Goal: Navigation & Orientation: Find specific page/section

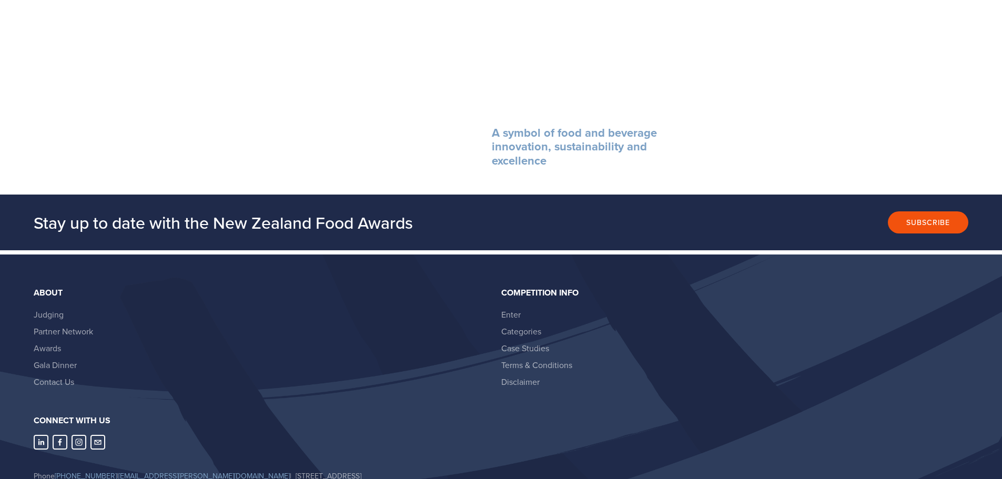
scroll to position [1987, 0]
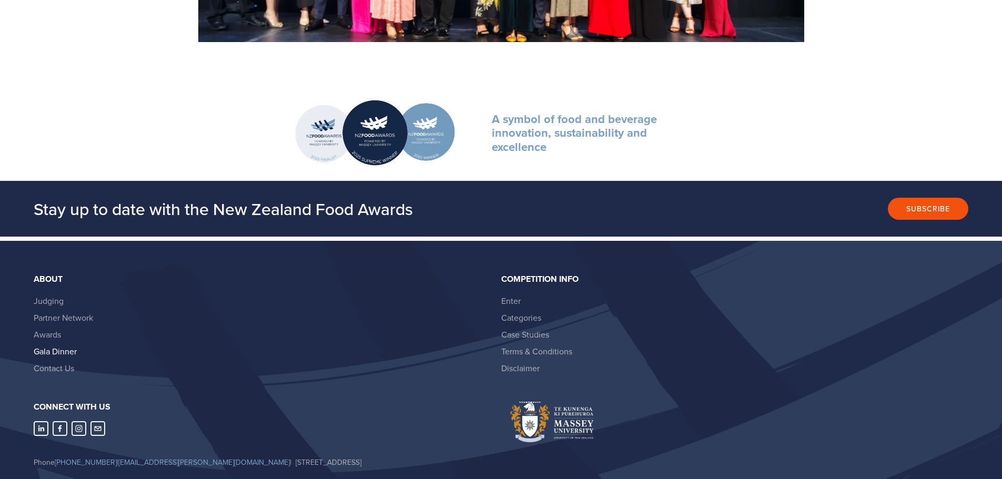
click at [61, 350] on link "Gala Dinner" at bounding box center [55, 352] width 43 height 12
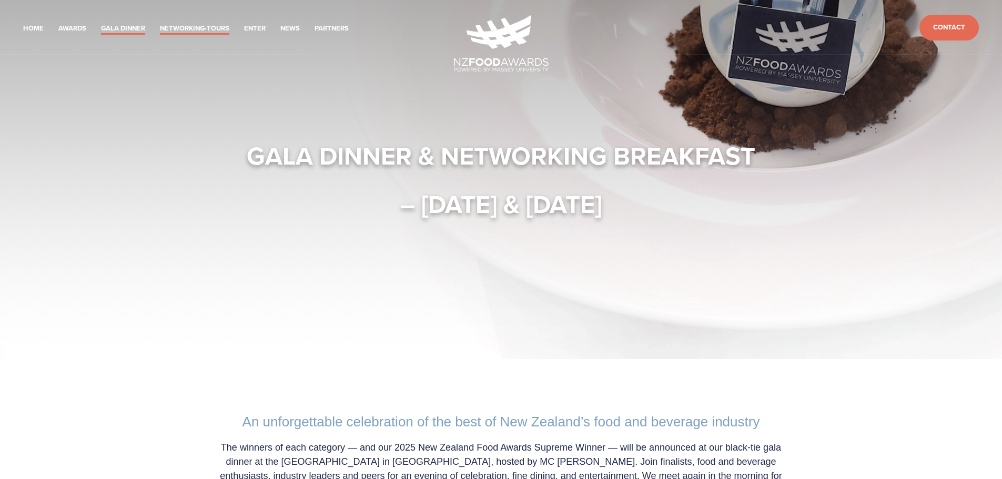
click at [195, 31] on link "Networking-Tours" at bounding box center [194, 29] width 69 height 12
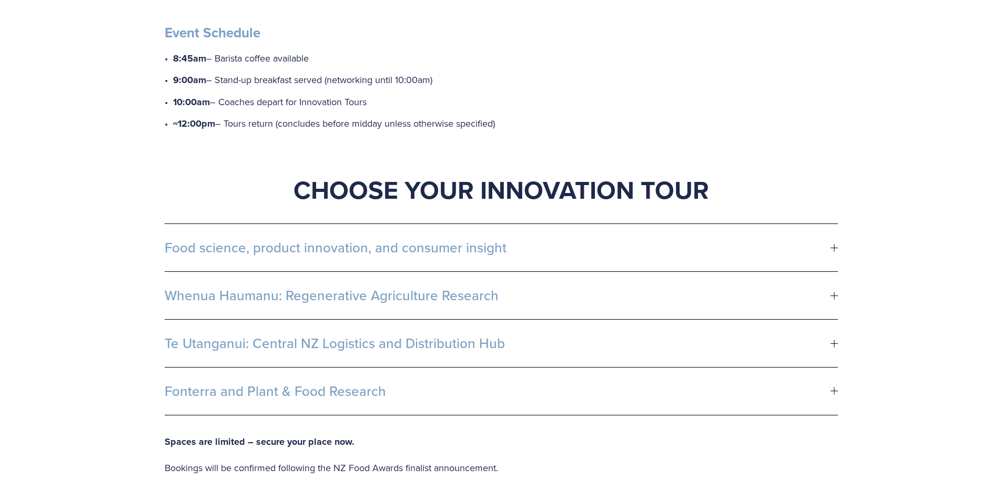
scroll to position [526, 0]
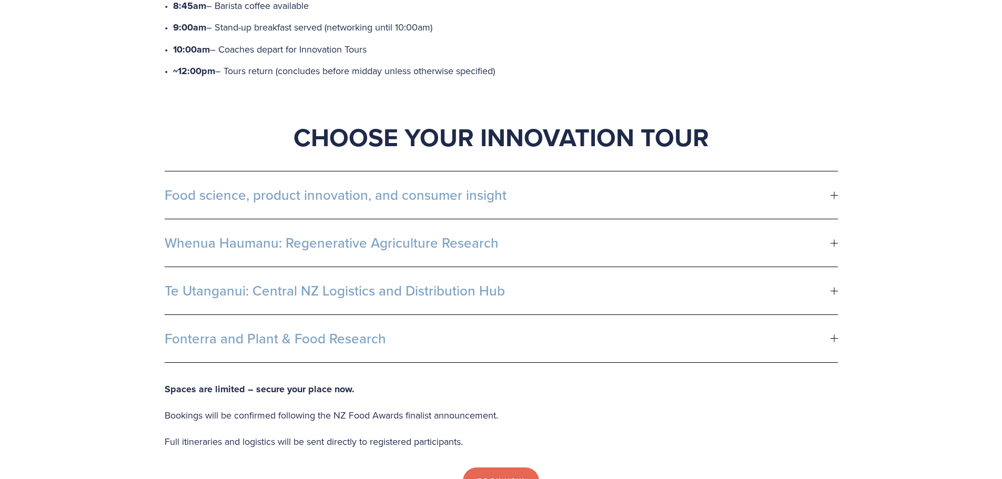
click at [834, 184] on button "Food science, product innovation, and consumer insight" at bounding box center [501, 195] width 673 height 47
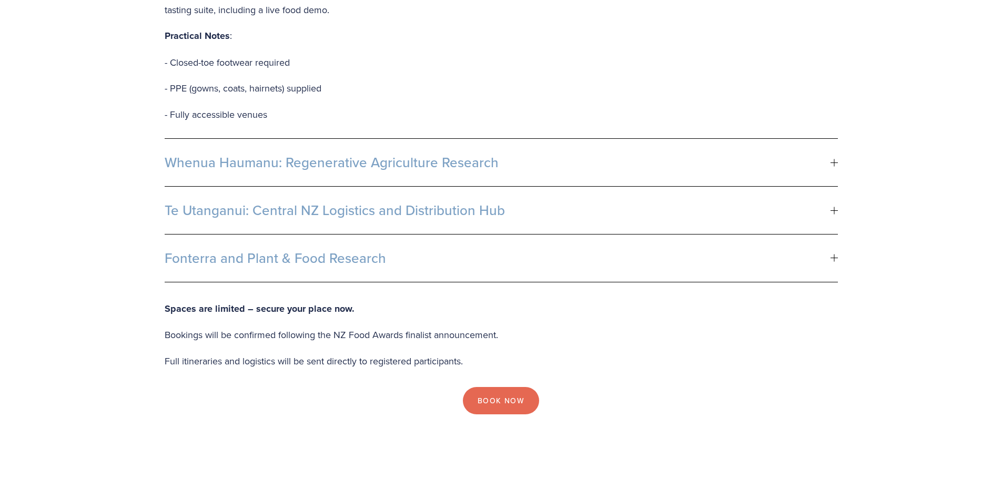
scroll to position [947, 0]
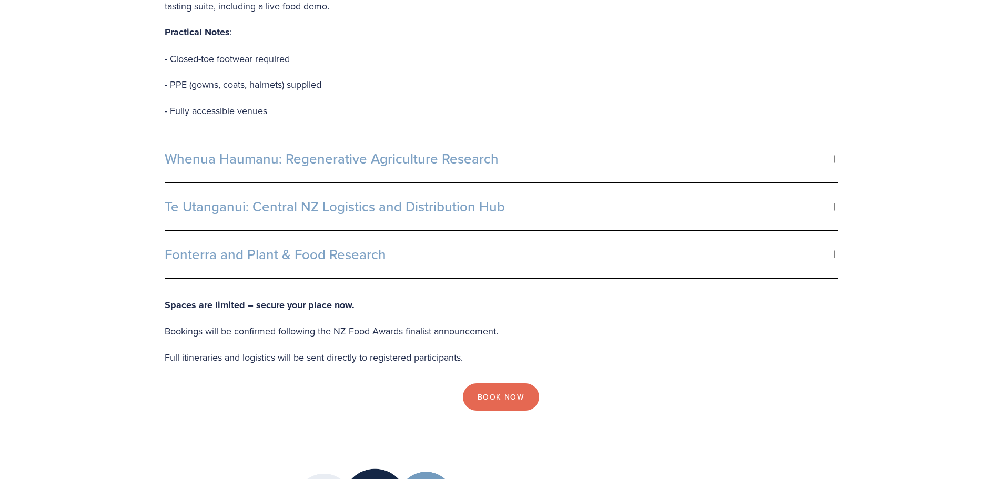
click at [714, 151] on span "Whenua Haumanu: Regenerative Agriculture Research" at bounding box center [498, 159] width 666 height 16
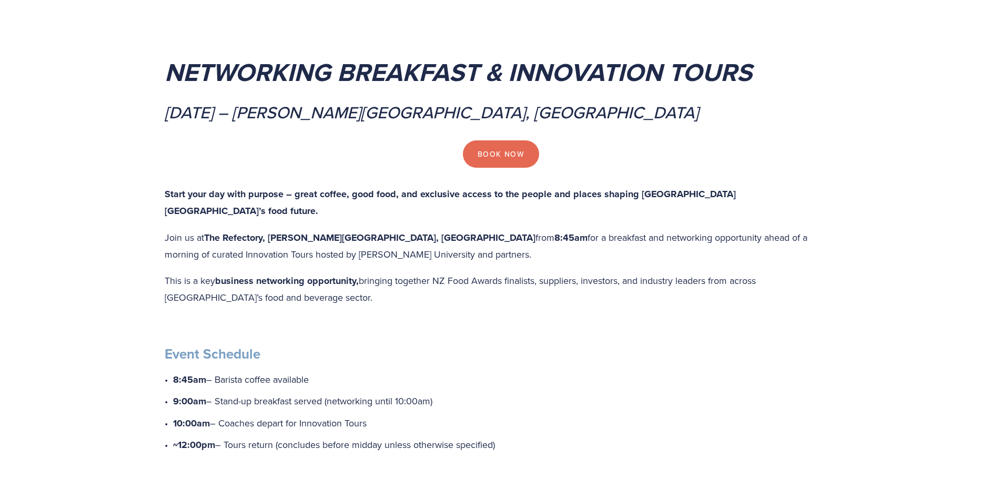
scroll to position [0, 0]
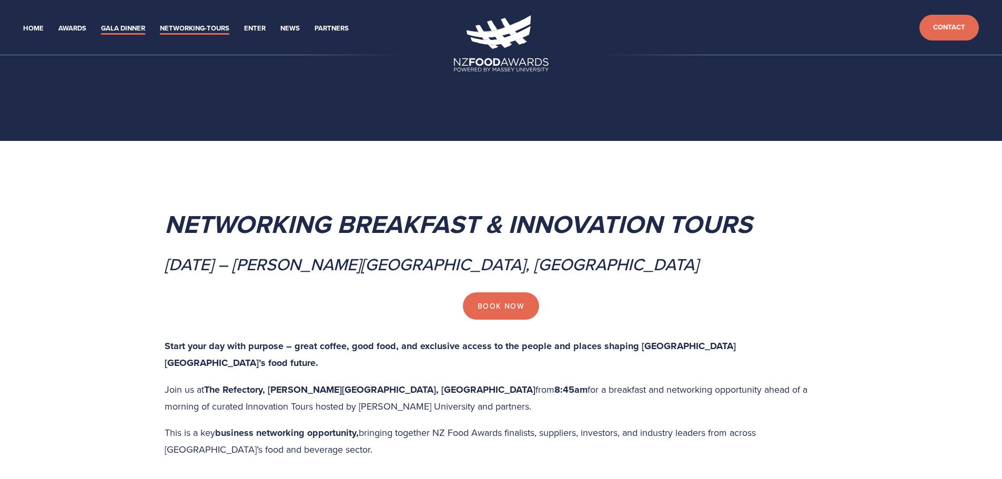
click at [116, 28] on link "Gala Dinner" at bounding box center [123, 29] width 44 height 12
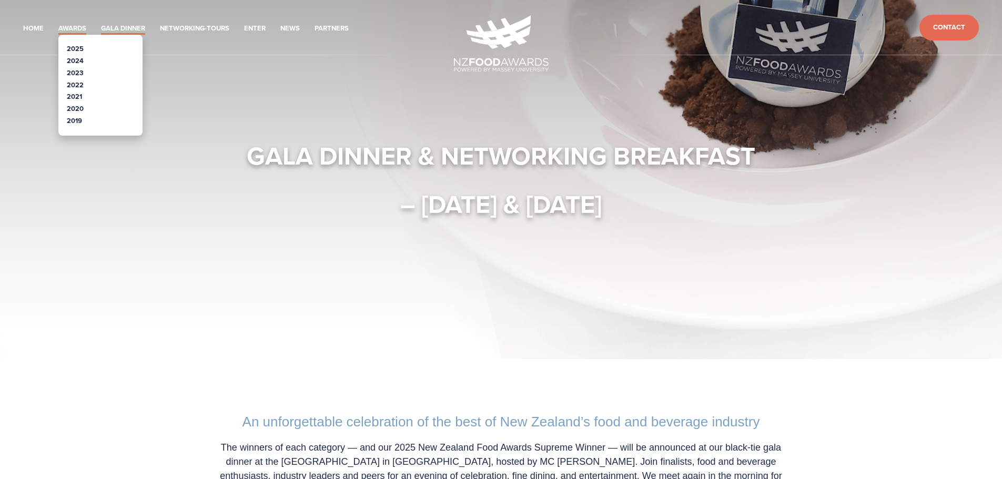
click at [86, 27] on link "Awards" at bounding box center [72, 29] width 28 height 12
